Goal: Register for event/course

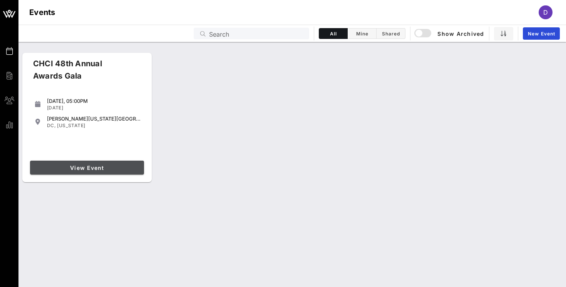
click at [97, 169] on span "View Event" at bounding box center [87, 167] width 108 height 7
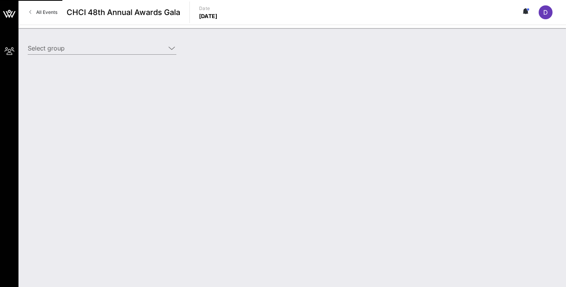
type input "Warner Bros. Discovery (Warner Bros. Discovery) [[PERSON_NAME], [PERSON_NAME][E…"
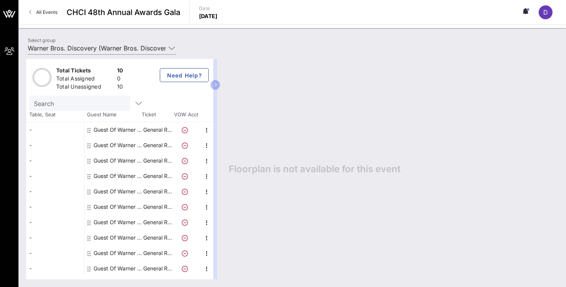
click at [112, 127] on div "Guest Of Warner Bros. Discovery" at bounding box center [118, 129] width 49 height 15
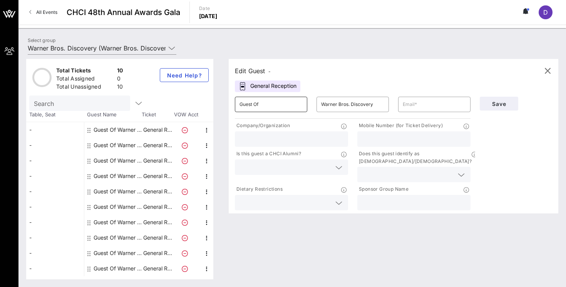
click at [264, 103] on input "Guest Of" at bounding box center [271, 104] width 63 height 12
click at [264, 102] on input "Guest Of" at bounding box center [271, 104] width 63 height 12
type input "Enumale"
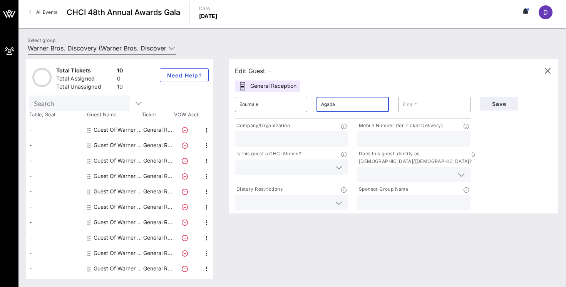
type input "Agada"
click at [276, 138] on input "text" at bounding box center [292, 139] width 104 height 10
type input "Warner Bros. Discovery"
click at [428, 108] on input "text" at bounding box center [434, 104] width 63 height 12
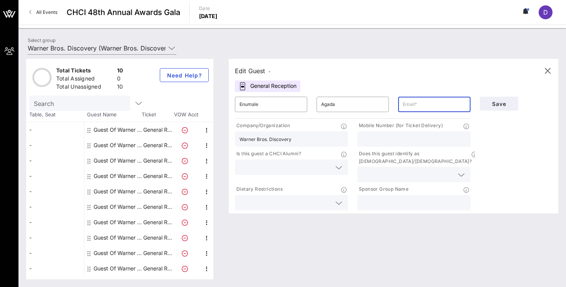
paste input "[EMAIL_ADDRESS][DOMAIN_NAME]"
type input "[EMAIL_ADDRESS][DOMAIN_NAME]"
click at [385, 141] on input "text" at bounding box center [414, 139] width 104 height 10
click at [335, 168] on icon at bounding box center [338, 167] width 7 height 9
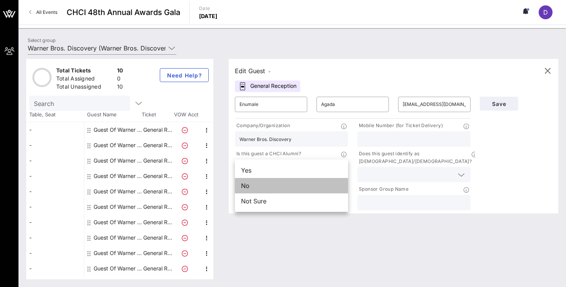
click at [287, 188] on div "No" at bounding box center [291, 185] width 113 height 15
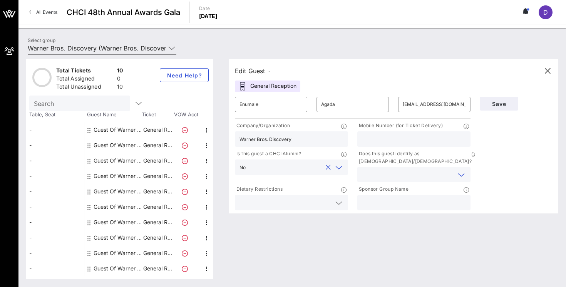
click at [409, 169] on input "text" at bounding box center [408, 174] width 92 height 10
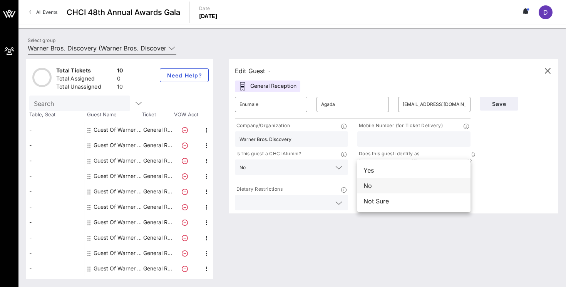
click at [386, 189] on div "No" at bounding box center [413, 185] width 113 height 15
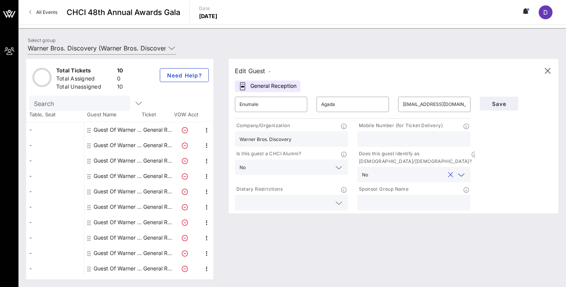
click at [380, 198] on input "text" at bounding box center [414, 203] width 104 height 10
type input "Warner Bros. Discovery"
click at [496, 104] on span "Save" at bounding box center [499, 104] width 26 height 7
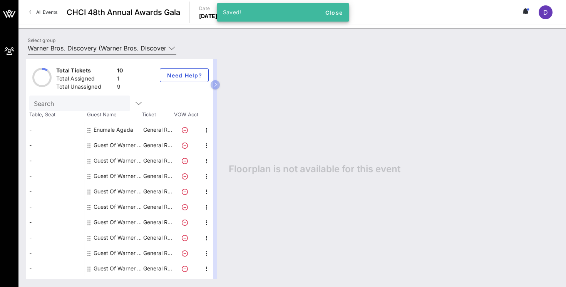
click at [113, 145] on div "Guest Of Warner Bros. Discovery" at bounding box center [118, 145] width 49 height 15
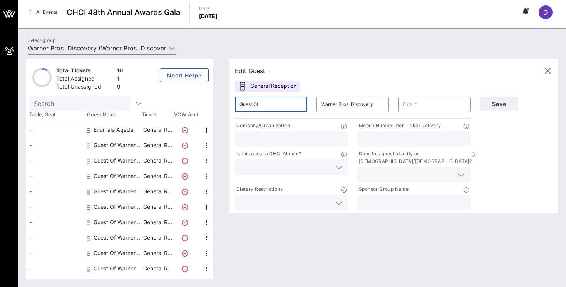
click at [262, 106] on input "Guest Of" at bounding box center [271, 104] width 63 height 12
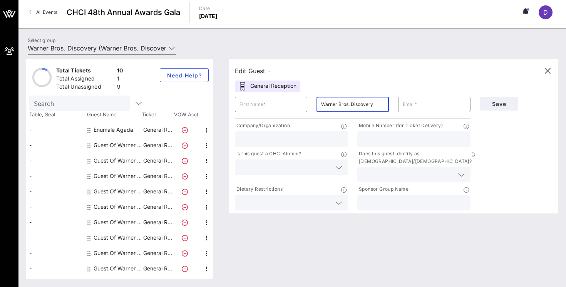
drag, startPoint x: 372, startPoint y: 105, endPoint x: 322, endPoint y: 105, distance: 50.1
click at [322, 105] on input "Warner Bros. Discovery" at bounding box center [352, 104] width 63 height 12
click at [286, 134] on input "text" at bounding box center [292, 139] width 104 height 10
paste input "Warner Bros. Discovery"
type input "Warner Bros. Discovery"
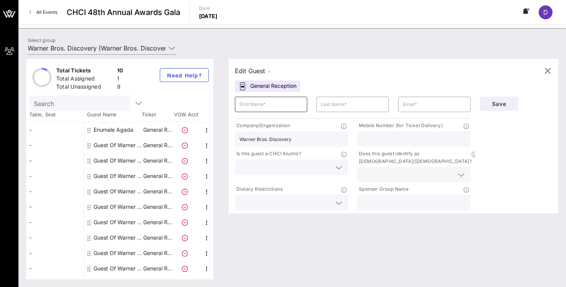
click at [273, 103] on input "text" at bounding box center [271, 104] width 63 height 12
type input "[PERSON_NAME]"
paste input "[PERSON_NAME][EMAIL_ADDRESS][PERSON_NAME][DOMAIN_NAME]"
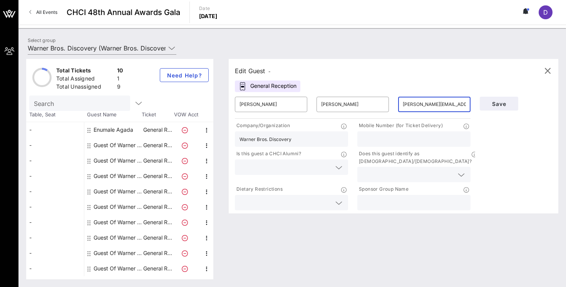
type input "[PERSON_NAME][EMAIL_ADDRESS][PERSON_NAME][DOMAIN_NAME]"
click at [320, 166] on input "text" at bounding box center [286, 167] width 92 height 10
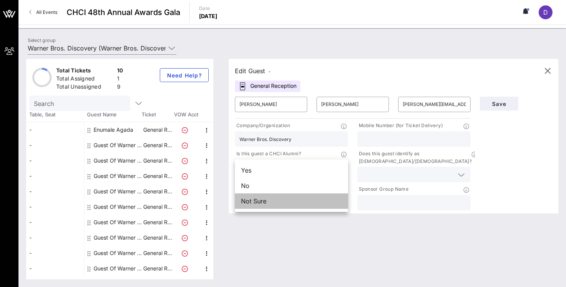
click at [299, 198] on div "Not Sure" at bounding box center [291, 200] width 113 height 15
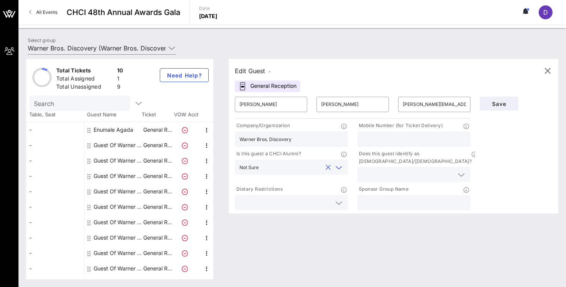
click at [418, 169] on input "text" at bounding box center [408, 174] width 92 height 10
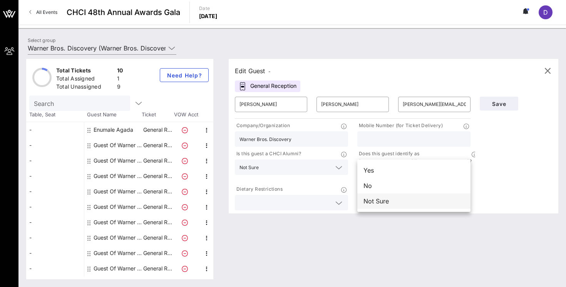
click at [389, 203] on div "Not Sure" at bounding box center [413, 200] width 113 height 15
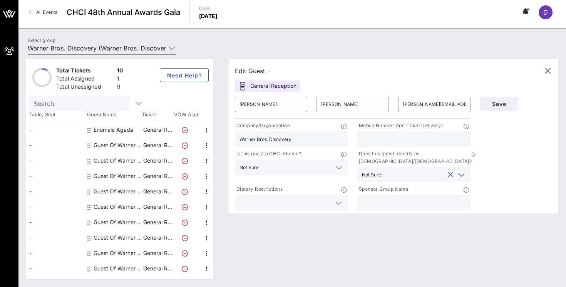
click at [381, 198] on input "text" at bounding box center [414, 203] width 104 height 10
type input "Warner Bros. Discovery"
click at [497, 106] on span "Save" at bounding box center [499, 104] width 26 height 7
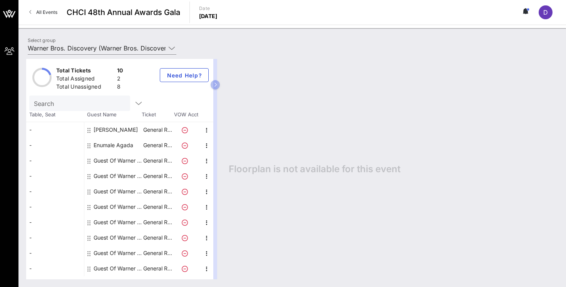
click at [105, 163] on div "Guest Of Warner Bros. Discovery" at bounding box center [118, 160] width 49 height 15
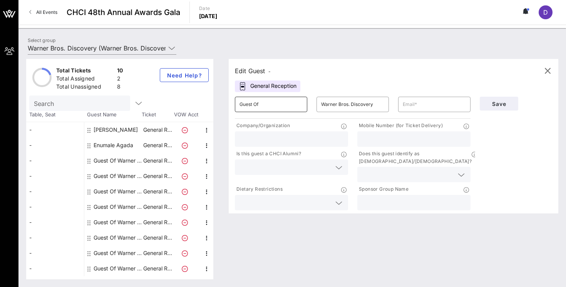
click at [276, 105] on input "Guest Of" at bounding box center [271, 104] width 63 height 12
click at [376, 102] on input "Warner Bros. Discovery" at bounding box center [352, 104] width 63 height 12
drag, startPoint x: 375, startPoint y: 104, endPoint x: 319, endPoint y: 106, distance: 56.6
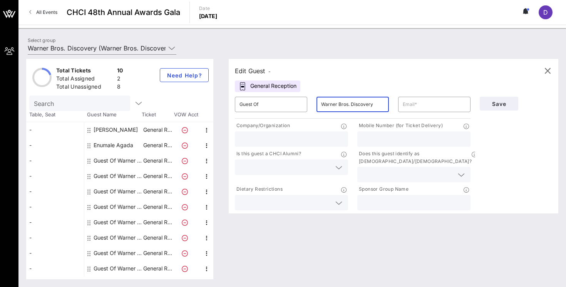
click at [319, 106] on div "​ Warner Bros. Discovery" at bounding box center [353, 104] width 72 height 15
click at [376, 198] on input "text" at bounding box center [414, 203] width 104 height 10
paste input "Warner Bros. Discovery"
type input "Warner Bros. Discovery"
click at [260, 104] on input "Guest Of" at bounding box center [271, 104] width 63 height 12
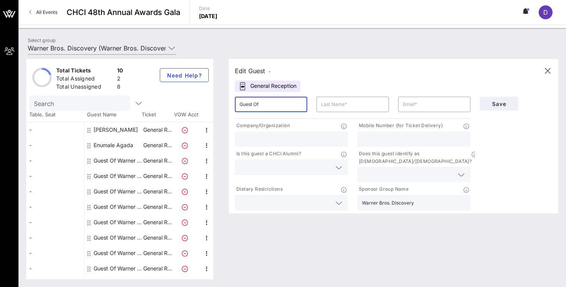
click at [260, 104] on input "Guest Of" at bounding box center [271, 104] width 63 height 12
type input "[PERSON_NAME]"
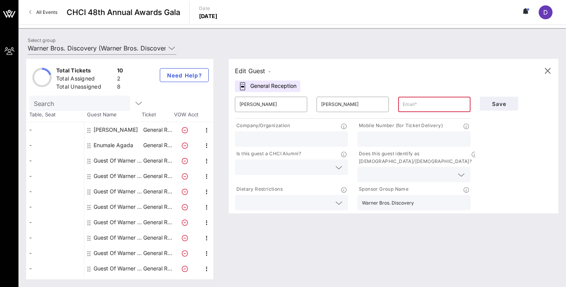
click at [117, 131] on div "[PERSON_NAME]" at bounding box center [116, 129] width 44 height 15
type input "[PERSON_NAME]"
type input "[PERSON_NAME][EMAIL_ADDRESS][PERSON_NAME][DOMAIN_NAME]"
type input "Warner Bros. Discovery"
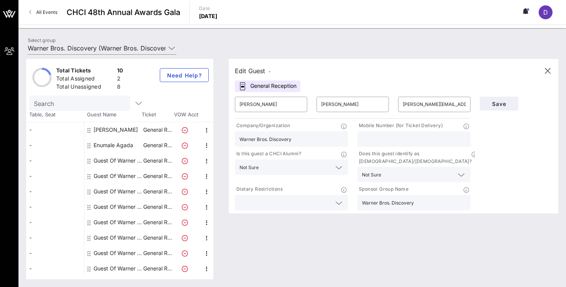
click at [381, 134] on div at bounding box center [414, 138] width 104 height 15
paste input "929.536.1089"
click at [372, 141] on input "929.536.1089" at bounding box center [414, 139] width 104 height 10
click at [380, 141] on input "929536.1089" at bounding box center [414, 139] width 104 height 10
type input "9295361089"
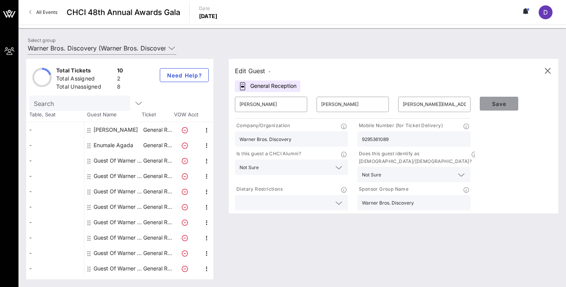
click at [508, 101] on span "Save" at bounding box center [499, 104] width 26 height 7
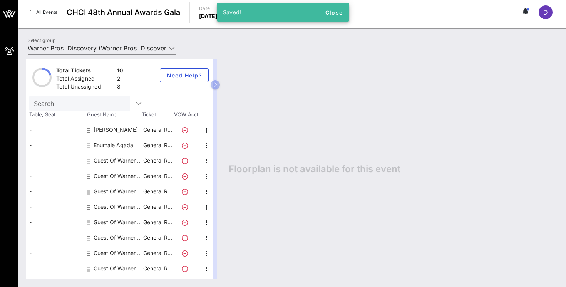
click at [122, 162] on div "Guest Of Warner Bros. Discovery" at bounding box center [118, 160] width 49 height 15
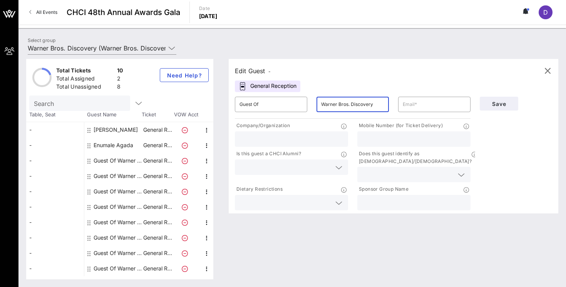
drag, startPoint x: 374, startPoint y: 106, endPoint x: 311, endPoint y: 107, distance: 62.4
click at [311, 107] on div "​ Guest Of ​ Warner Bros. Discovery ​" at bounding box center [352, 104] width 245 height 25
click at [376, 198] on input "text" at bounding box center [414, 203] width 104 height 10
paste input "Warner Bros. Discovery"
type input "Warner Bros. Discovery"
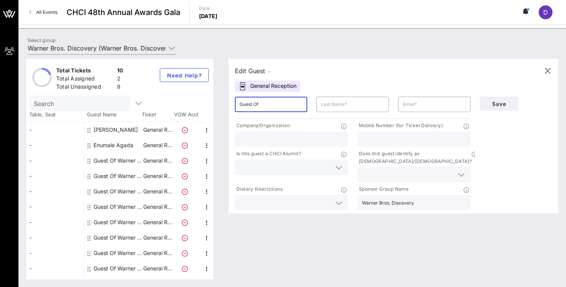
click at [267, 105] on input "Guest Of" at bounding box center [271, 104] width 63 height 12
type input "[PERSON_NAME]"
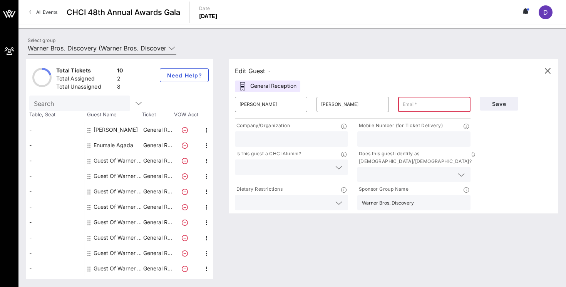
paste input "[PERSON_NAME][EMAIL_ADDRESS][PERSON_NAME][DOMAIN_NAME]"
type input "[PERSON_NAME][EMAIL_ADDRESS][PERSON_NAME][DOMAIN_NAME]"
click at [297, 135] on input "text" at bounding box center [292, 139] width 104 height 10
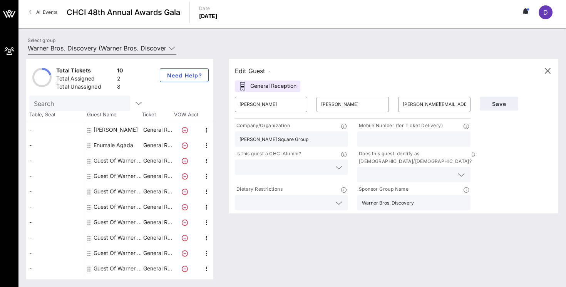
type input "[PERSON_NAME] Square Group"
click at [340, 165] on icon at bounding box center [338, 167] width 7 height 9
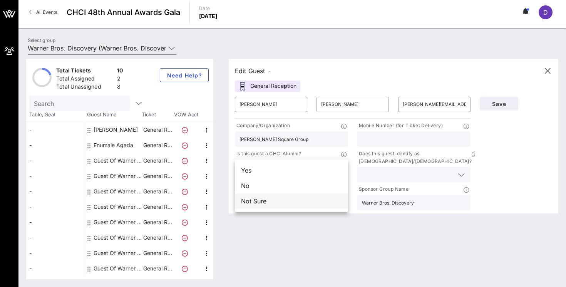
click at [287, 196] on div "Not Sure" at bounding box center [291, 200] width 113 height 15
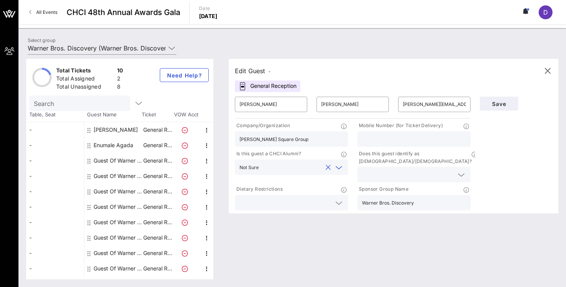
click at [399, 169] on input "text" at bounding box center [408, 174] width 92 height 10
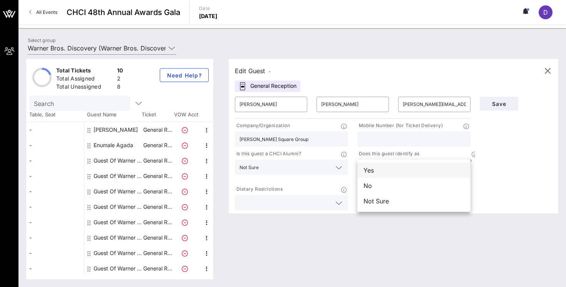
click at [385, 173] on div "Yes" at bounding box center [413, 170] width 113 height 15
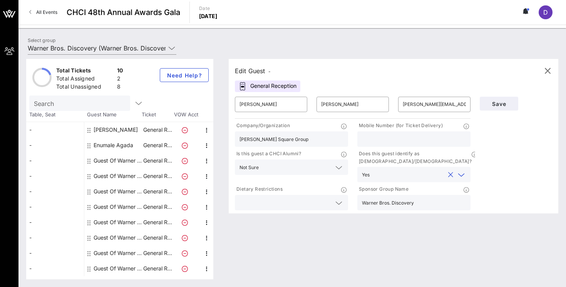
click at [387, 139] on input "text" at bounding box center [414, 139] width 104 height 10
type input "2023798341"
click at [495, 101] on span "Save" at bounding box center [499, 104] width 26 height 7
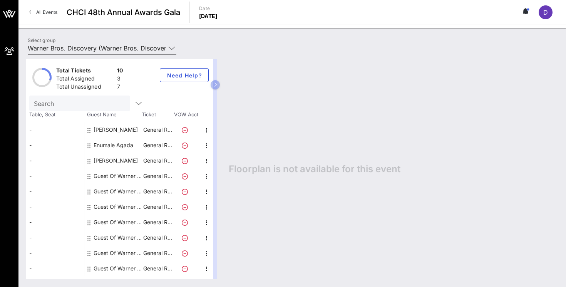
click at [114, 175] on div "Guest Of Warner Bros. Discovery" at bounding box center [118, 175] width 49 height 15
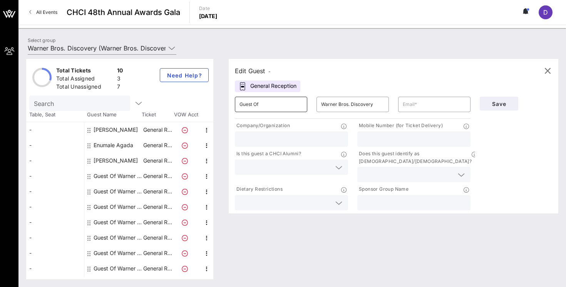
click at [265, 107] on input "Guest Of" at bounding box center [271, 104] width 63 height 12
type input "[PERSON_NAME]"
paste input "[PERSON_NAME][EMAIL_ADDRESS][PERSON_NAME][DOMAIN_NAME]"
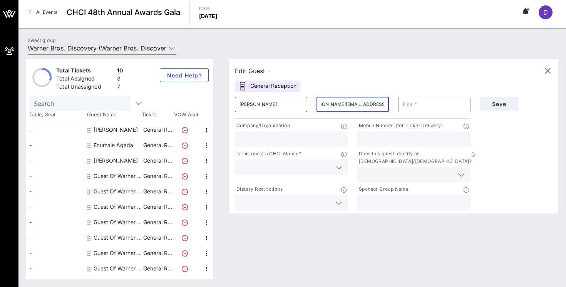
type input "[PERSON_NAME][EMAIL_ADDRESS][PERSON_NAME][DOMAIN_NAME]"
click at [338, 102] on input "[PERSON_NAME][EMAIL_ADDRESS][PERSON_NAME][DOMAIN_NAME]" at bounding box center [352, 104] width 63 height 12
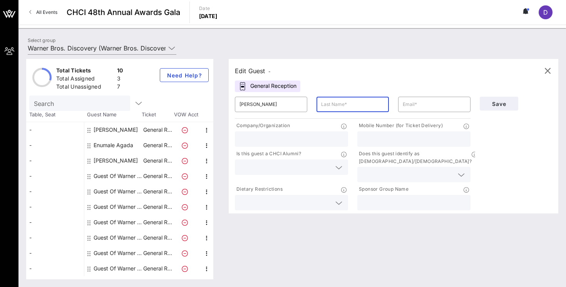
scroll to position [0, 0]
type input "[PERSON_NAME]"
click at [417, 108] on input "text" at bounding box center [434, 104] width 63 height 12
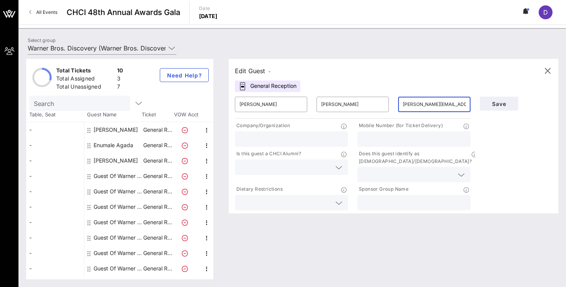
type input "[PERSON_NAME][EMAIL_ADDRESS][DOMAIN_NAME]"
click at [309, 136] on input "text" at bounding box center [292, 139] width 104 height 10
type input "Intersect"
click at [405, 134] on input "text" at bounding box center [414, 139] width 104 height 10
click at [337, 198] on icon at bounding box center [338, 202] width 7 height 9
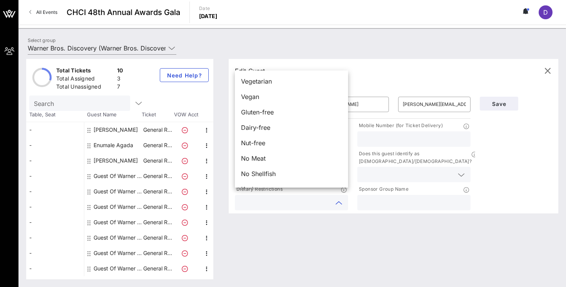
click at [381, 198] on input "text" at bounding box center [414, 203] width 104 height 10
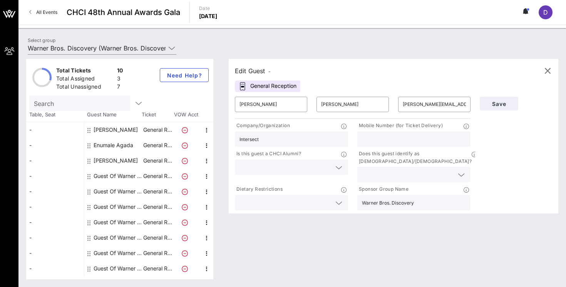
type input "Warner Bros. Discovery"
click at [404, 170] on input "text" at bounding box center [408, 174] width 92 height 10
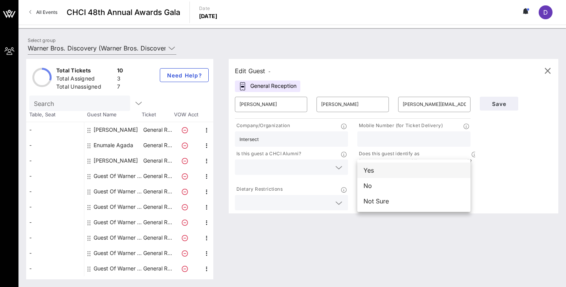
click at [392, 169] on div "Yes" at bounding box center [413, 170] width 113 height 15
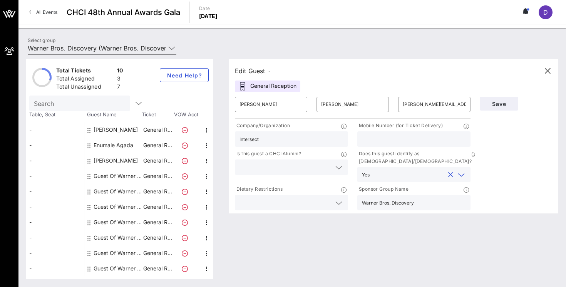
click at [350, 169] on div "Is this guest a CHCI Alumni?" at bounding box center [291, 165] width 122 height 35
click at [337, 165] on icon at bounding box center [338, 167] width 7 height 9
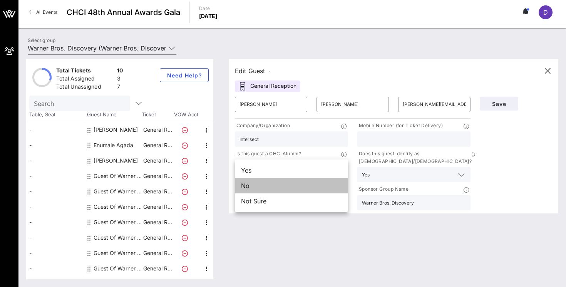
click at [313, 184] on div "No" at bounding box center [291, 185] width 113 height 15
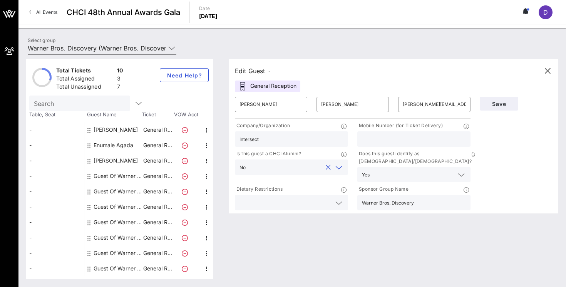
click at [411, 134] on input "text" at bounding box center [414, 139] width 104 height 10
click at [496, 107] on button "Save" at bounding box center [499, 104] width 39 height 14
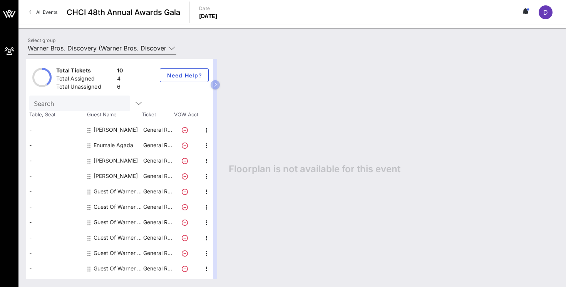
click at [43, 15] on link "All Events" at bounding box center [43, 12] width 37 height 12
